Goal: Transaction & Acquisition: Purchase product/service

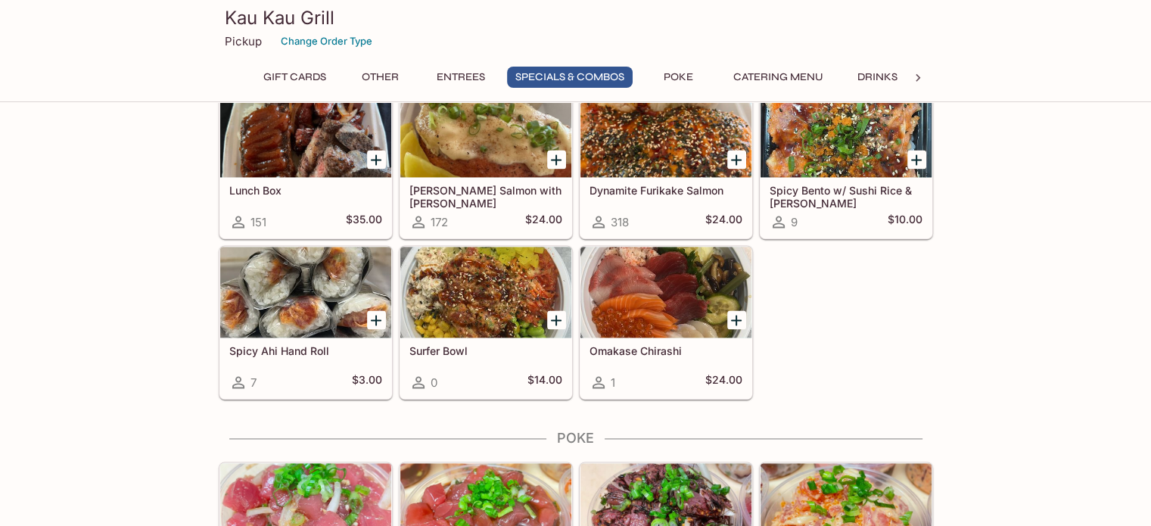
scroll to position [2118, 0]
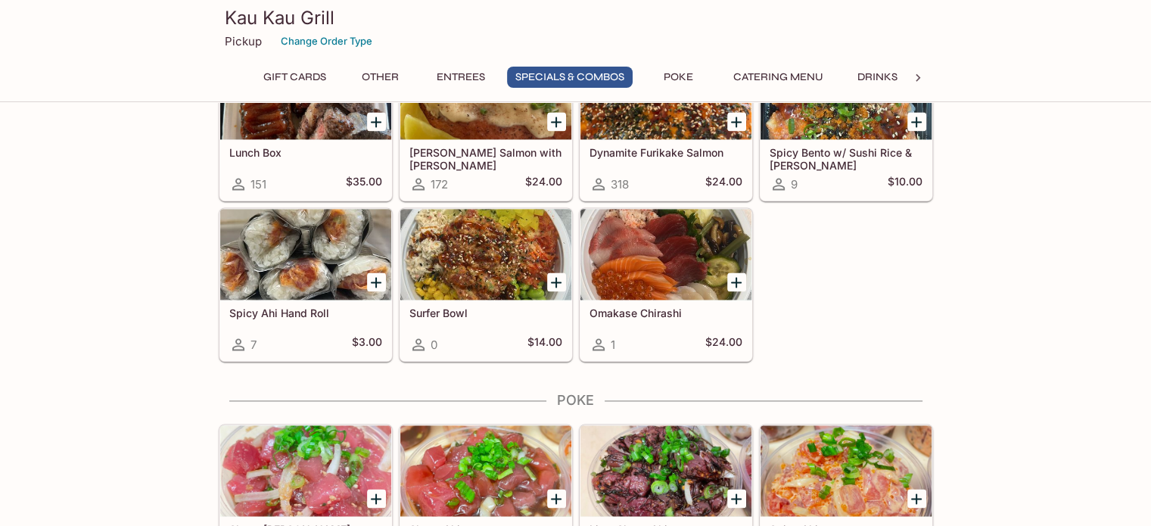
click at [648, 256] on div at bounding box center [665, 254] width 171 height 91
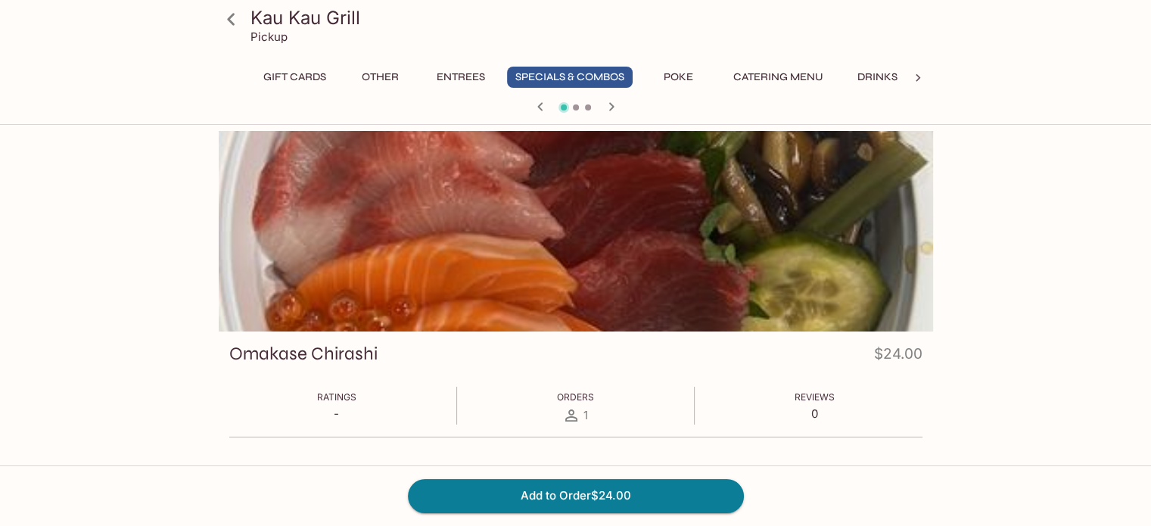
click at [612, 105] on icon "button" at bounding box center [610, 106] width 5 height 8
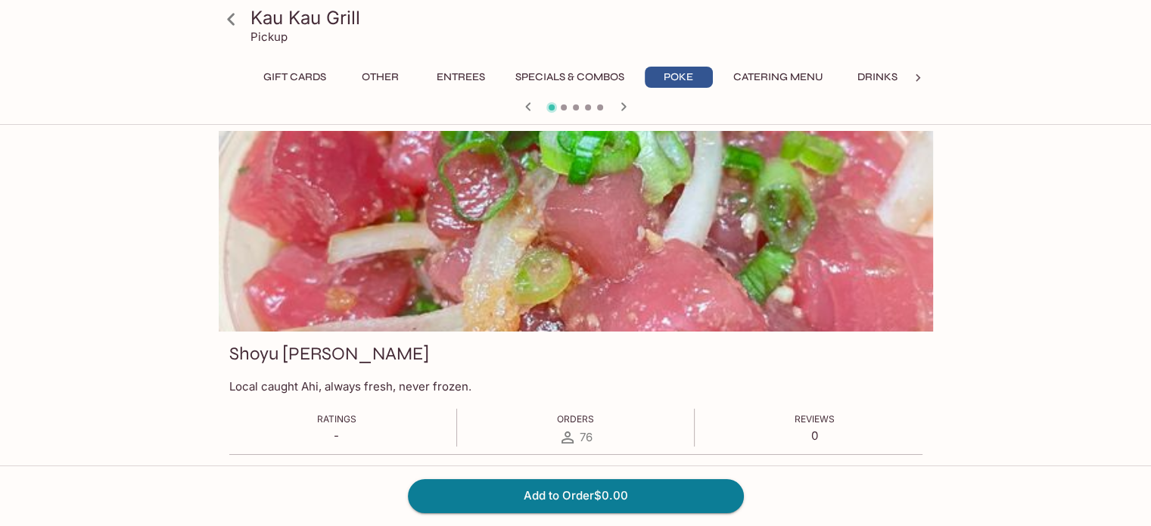
click at [612, 105] on div at bounding box center [576, 108] width 726 height 23
click at [617, 108] on icon "button" at bounding box center [623, 107] width 18 height 18
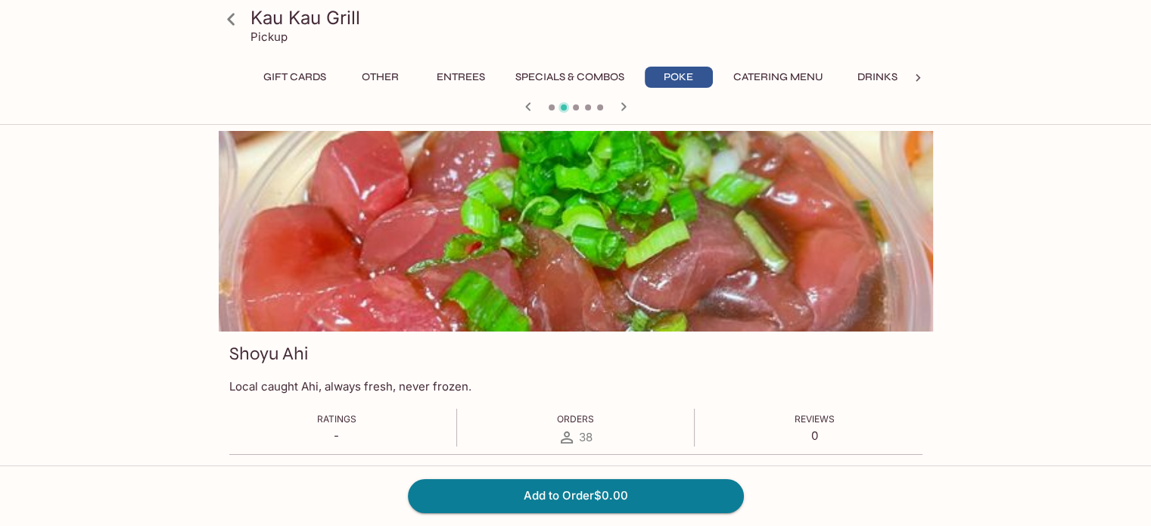
click at [622, 108] on icon "button" at bounding box center [622, 106] width 5 height 8
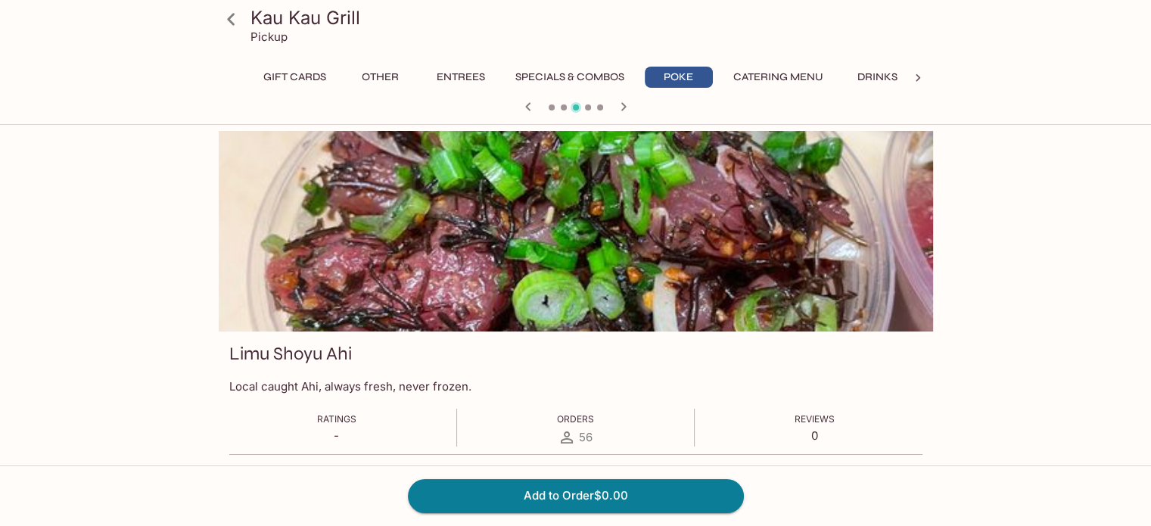
click at [622, 108] on icon "button" at bounding box center [622, 106] width 5 height 8
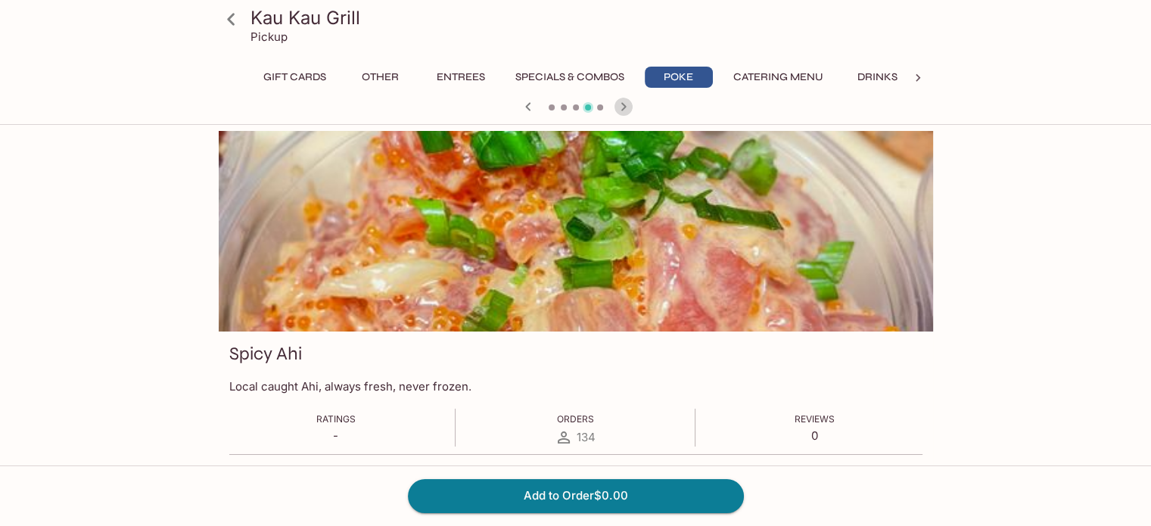
click at [622, 108] on icon "button" at bounding box center [622, 106] width 5 height 8
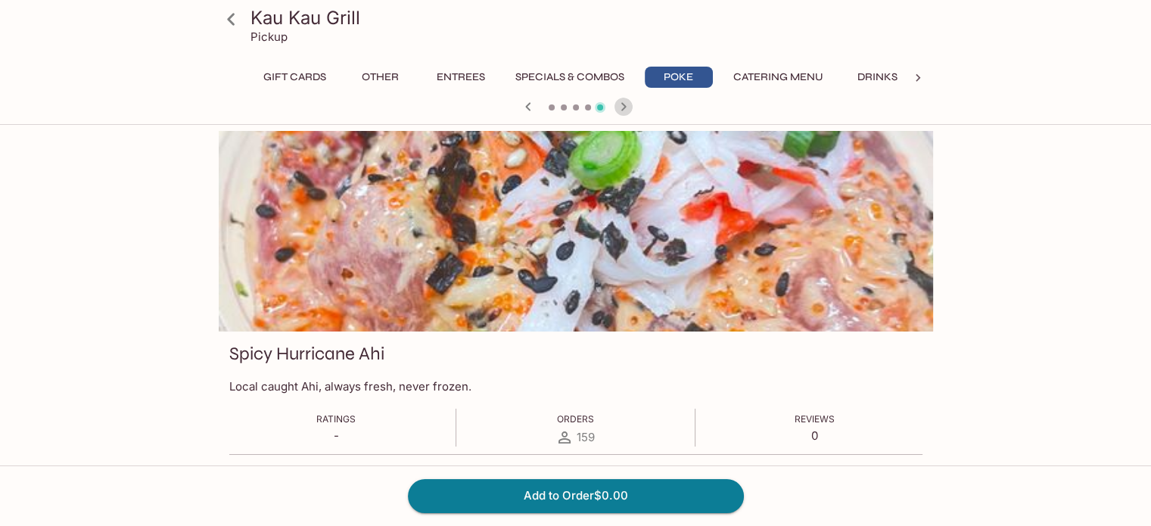
click at [622, 108] on icon "button" at bounding box center [622, 106] width 5 height 8
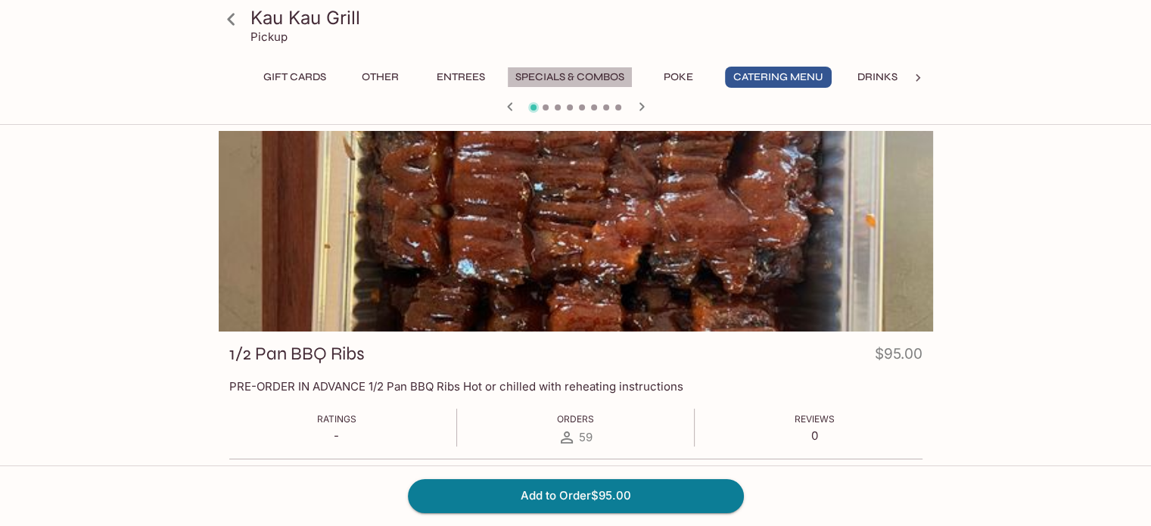
click at [567, 76] on button "Specials & Combos" at bounding box center [570, 77] width 126 height 21
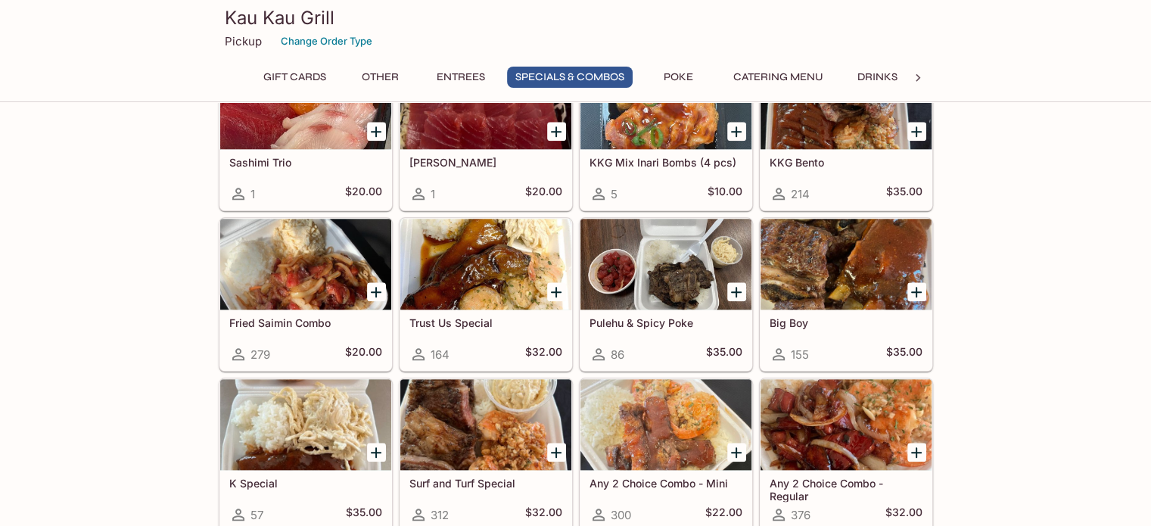
scroll to position [1624, 0]
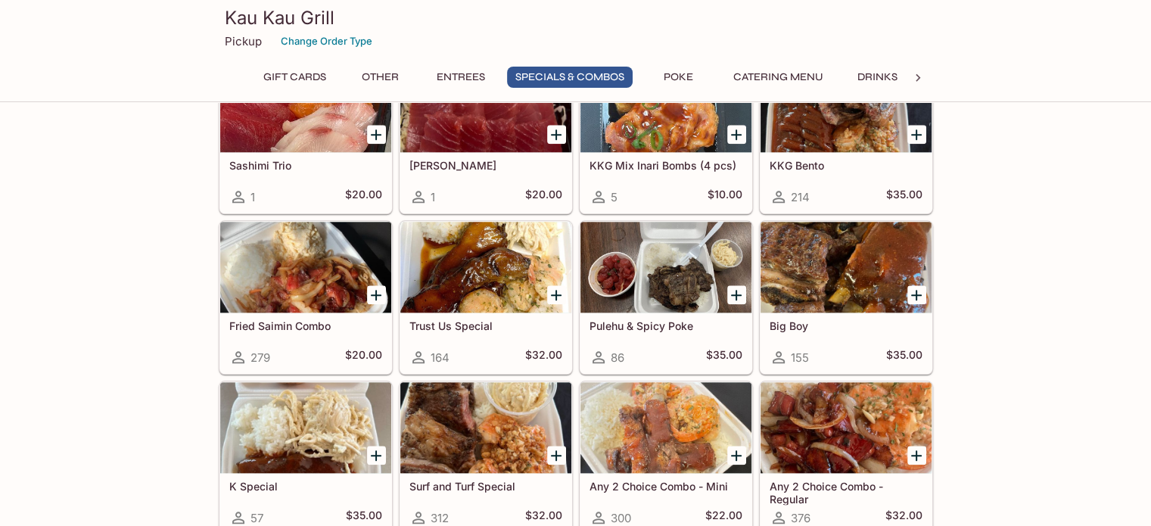
click at [844, 277] on div at bounding box center [845, 267] width 171 height 91
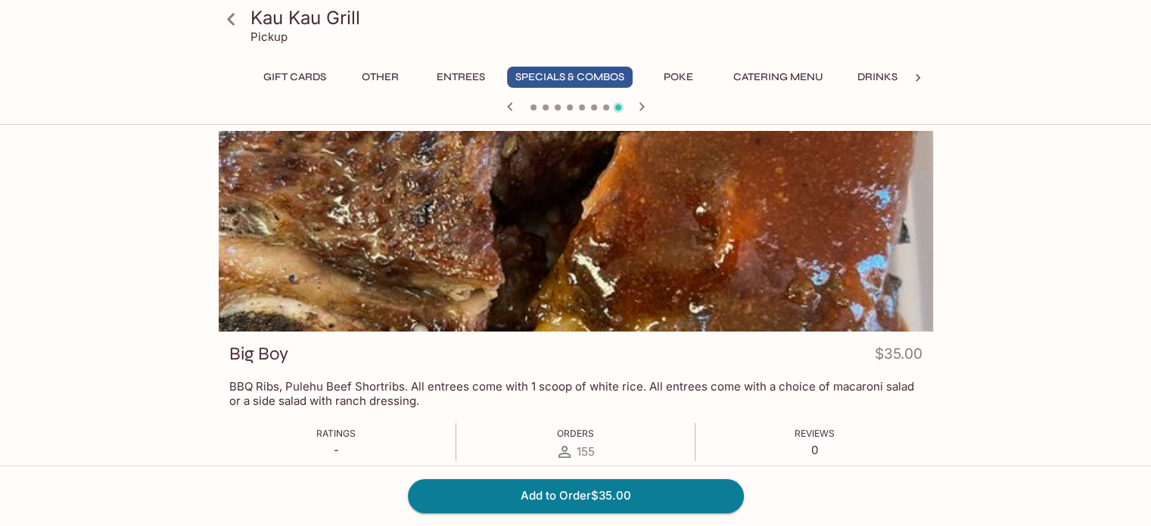
click at [636, 109] on icon "button" at bounding box center [641, 107] width 18 height 18
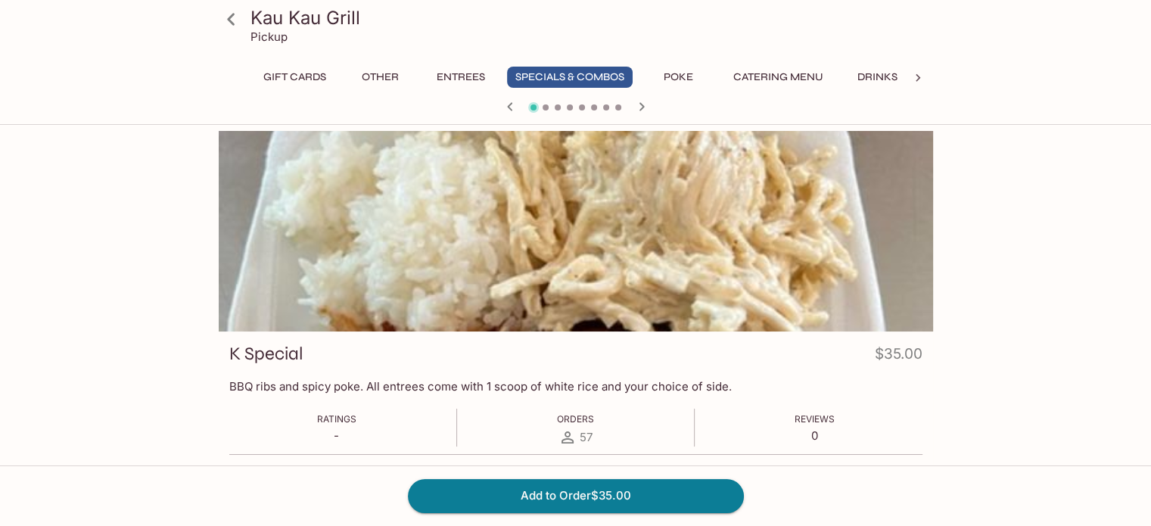
click at [641, 108] on icon "button" at bounding box center [640, 106] width 5 height 8
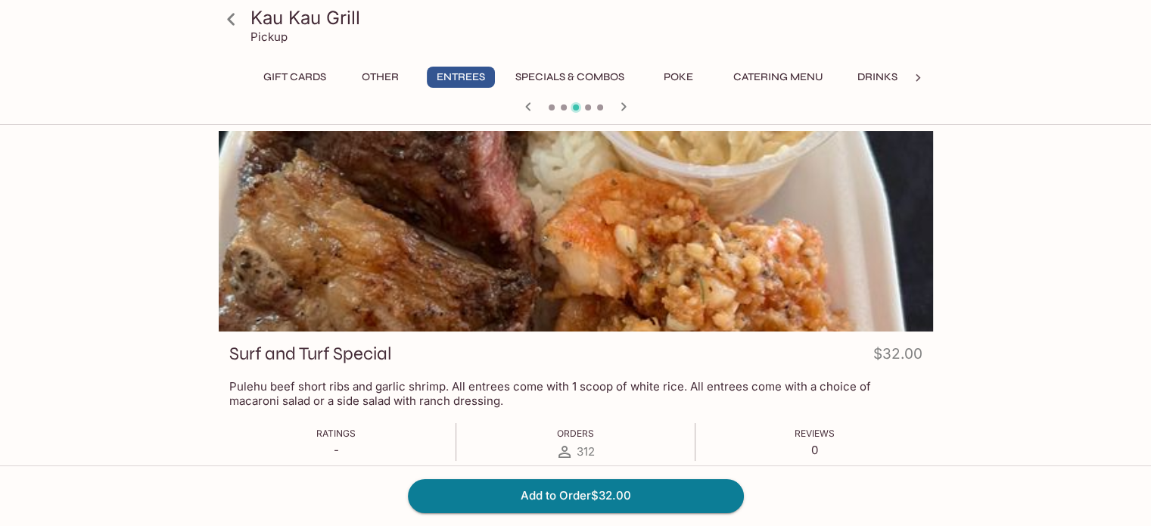
click at [641, 108] on div at bounding box center [576, 108] width 726 height 23
click at [621, 110] on icon "button" at bounding box center [622, 106] width 5 height 8
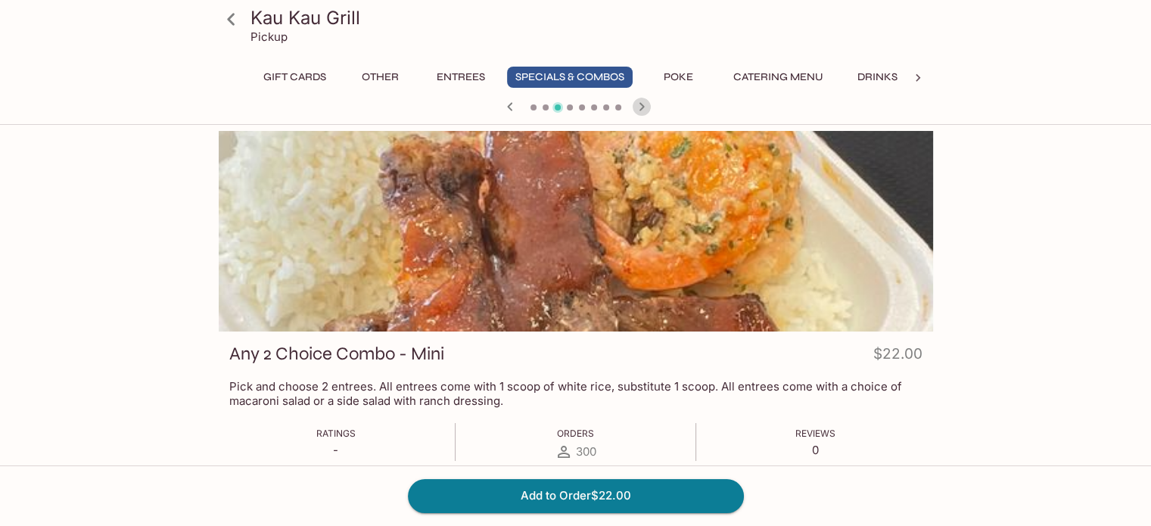
click at [639, 105] on icon "button" at bounding box center [641, 107] width 18 height 18
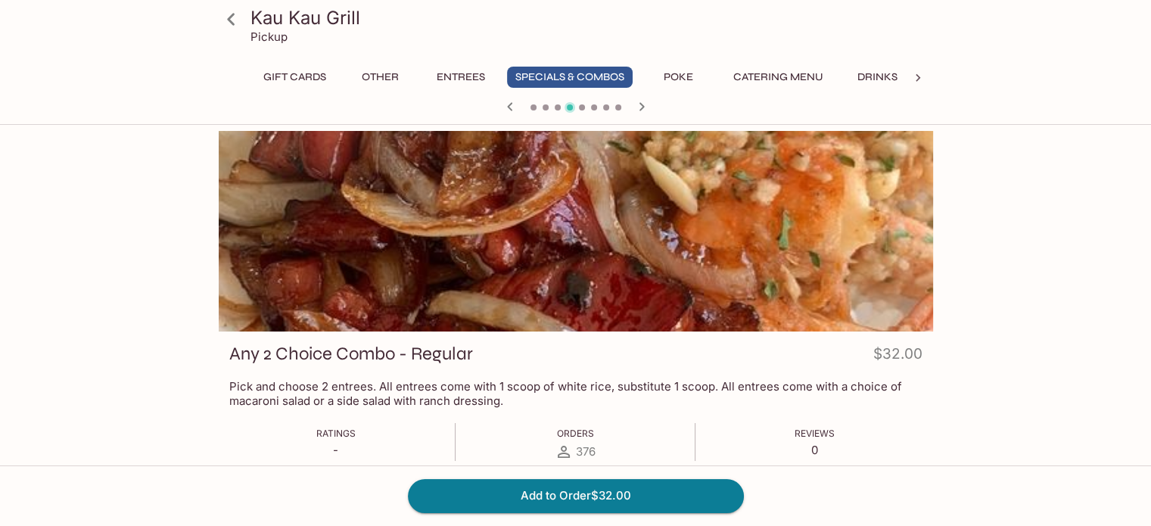
click at [639, 105] on icon "button" at bounding box center [641, 107] width 18 height 18
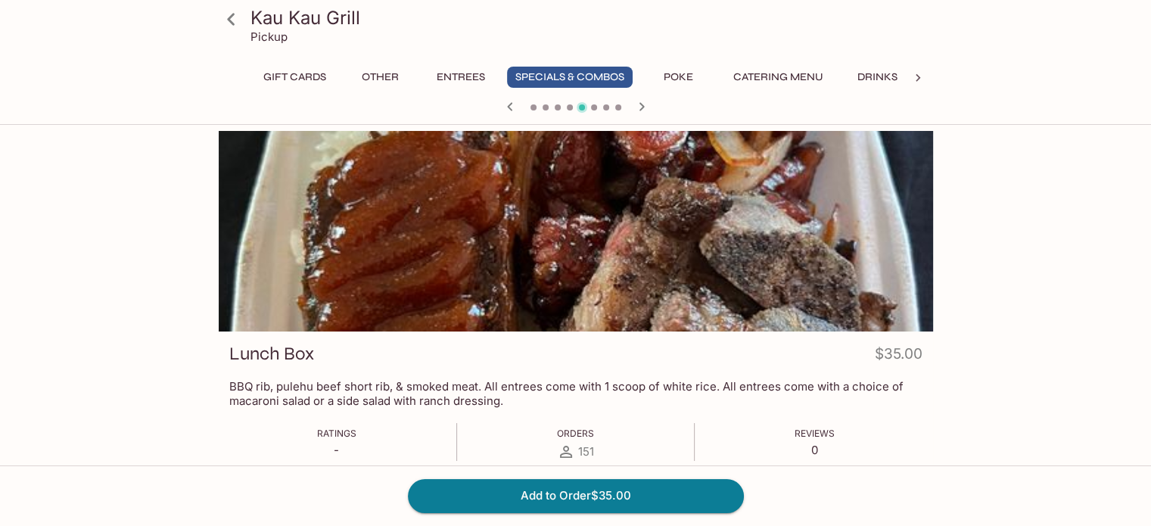
click at [577, 226] on div at bounding box center [576, 231] width 714 height 200
click at [641, 107] on icon "button" at bounding box center [640, 106] width 5 height 8
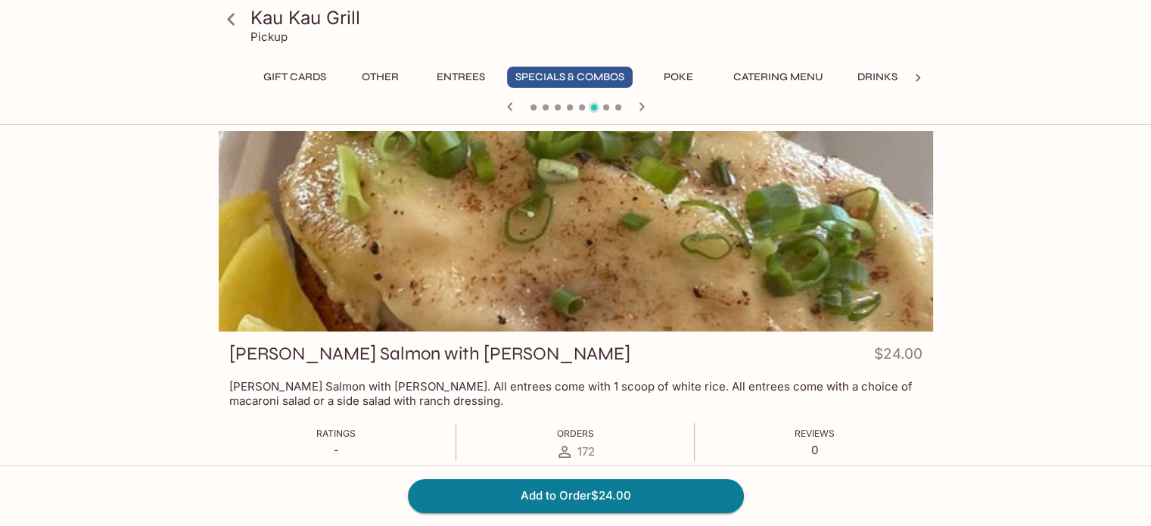
click at [641, 107] on icon "button" at bounding box center [640, 106] width 5 height 8
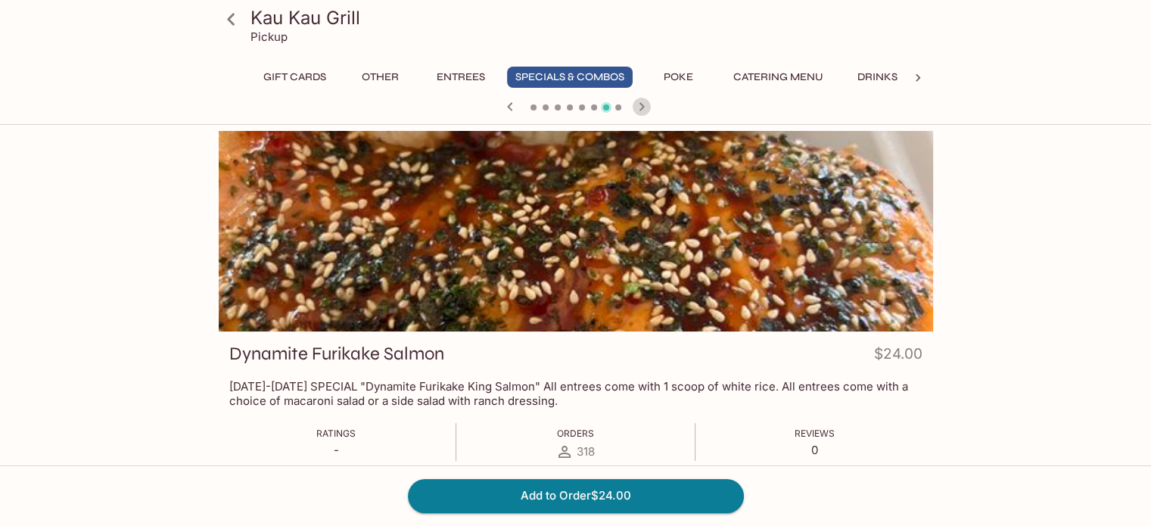
click at [641, 107] on icon "button" at bounding box center [640, 106] width 5 height 8
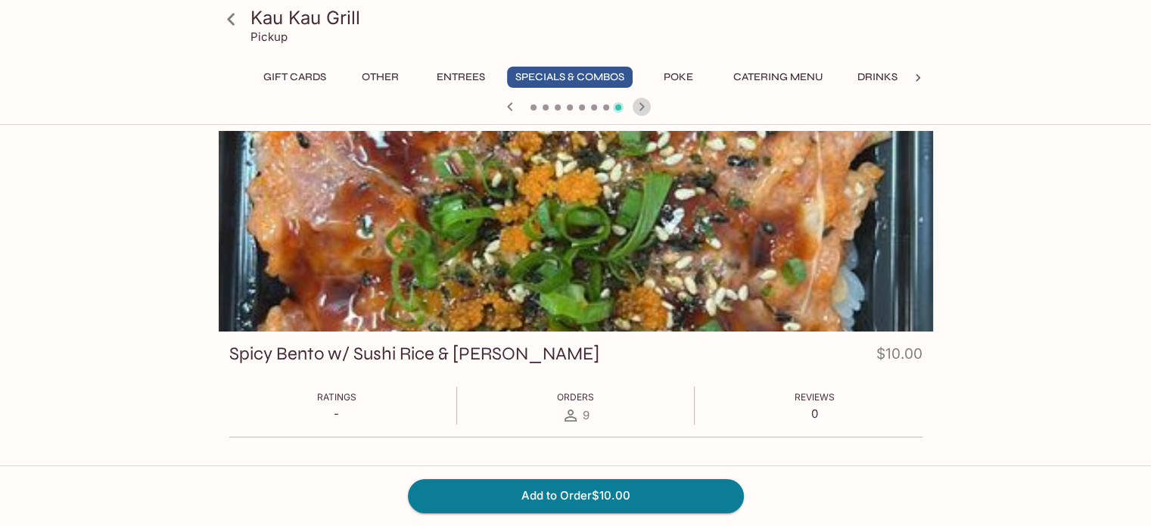
click at [641, 107] on icon "button" at bounding box center [640, 106] width 5 height 8
